Goal: Navigation & Orientation: Find specific page/section

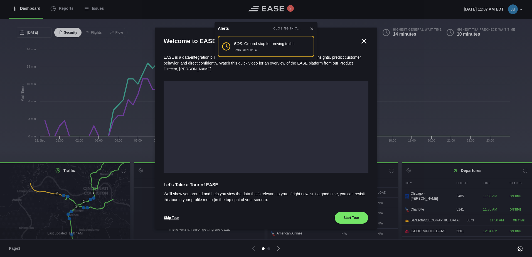
click at [313, 28] on icon at bounding box center [312, 28] width 4 height 4
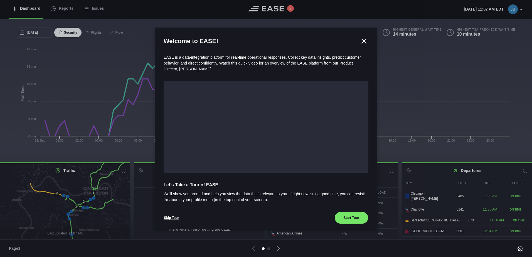
click at [363, 41] on icon at bounding box center [364, 41] width 8 height 8
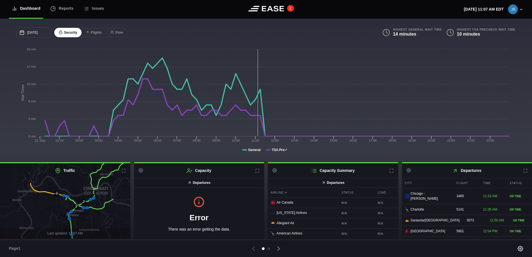
click at [291, 9] on button "2" at bounding box center [290, 8] width 7 height 7
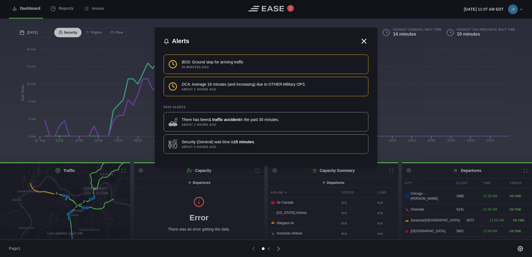
click at [364, 40] on icon at bounding box center [364, 41] width 4 height 4
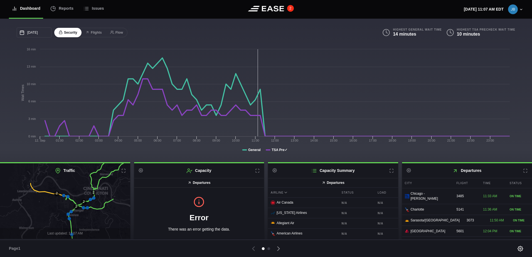
click at [291, 9] on button "2" at bounding box center [290, 8] width 7 height 7
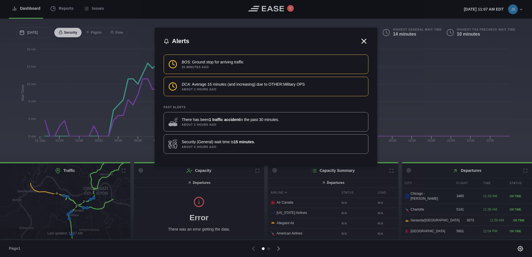
click at [366, 39] on icon at bounding box center [364, 41] width 8 height 8
